Goal: Check status

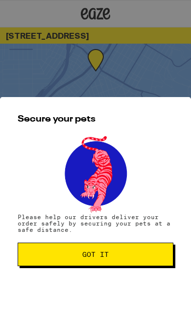
click at [136, 255] on span "Got it" at bounding box center [95, 254] width 139 height 7
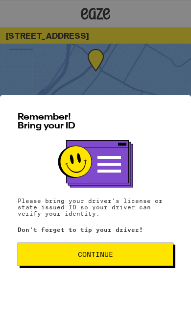
click at [131, 258] on button "Continue" at bounding box center [96, 255] width 156 height 24
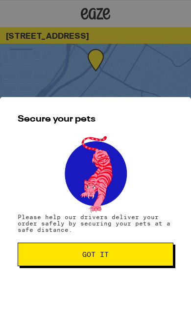
click at [134, 254] on span "Got it" at bounding box center [95, 254] width 139 height 7
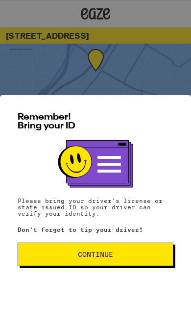
click at [127, 258] on button "Continue" at bounding box center [96, 255] width 156 height 24
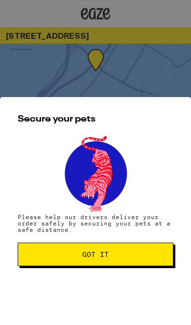
click at [135, 247] on button "Got it" at bounding box center [96, 255] width 156 height 24
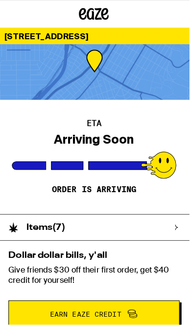
scroll to position [36, 0]
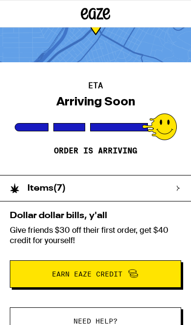
click at [63, 223] on div "Dollar dollar bills, y'all Give friends $30 off their first order, get $40 cred…" at bounding box center [95, 249] width 191 height 96
